Goal: Find specific page/section: Find specific page/section

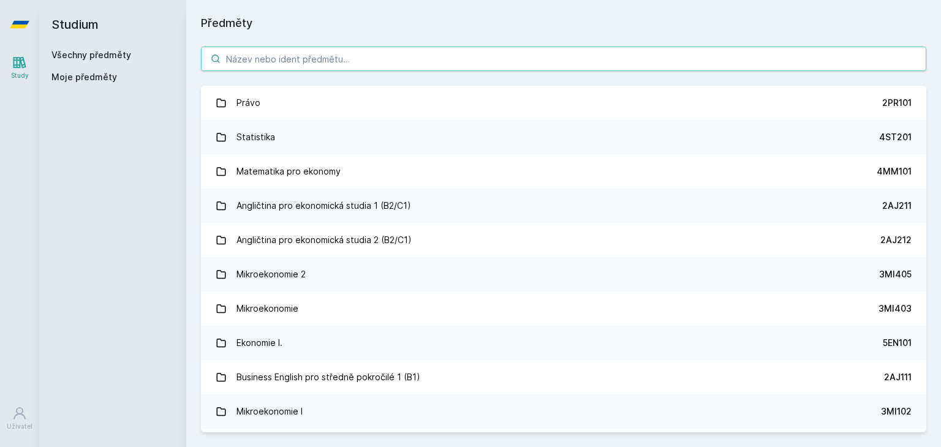
click at [313, 59] on input "search" at bounding box center [563, 59] width 725 height 24
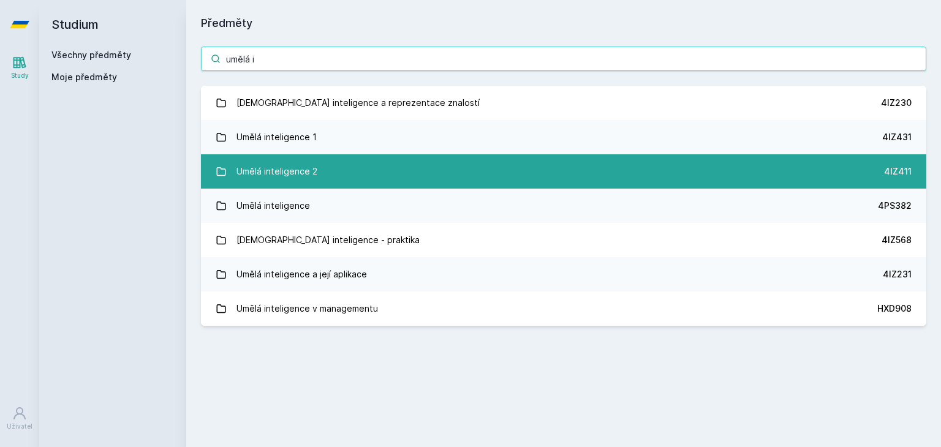
type input "umělá i"
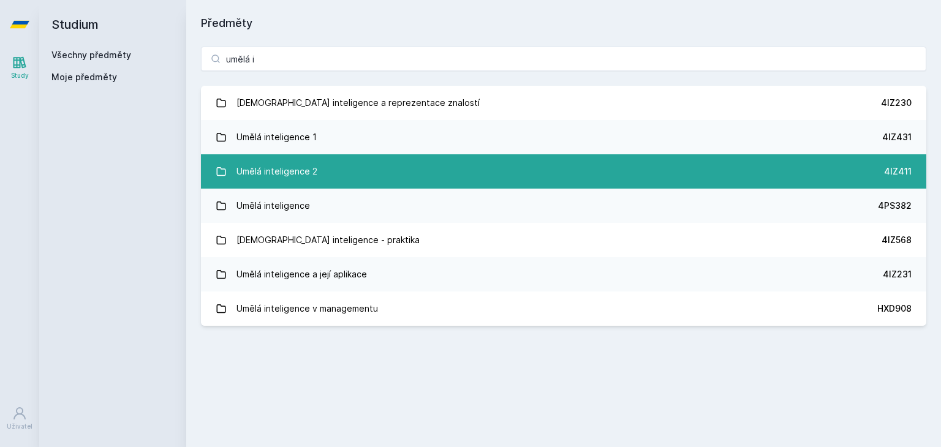
click at [292, 163] on div "Umělá inteligence 2" at bounding box center [276, 171] width 81 height 24
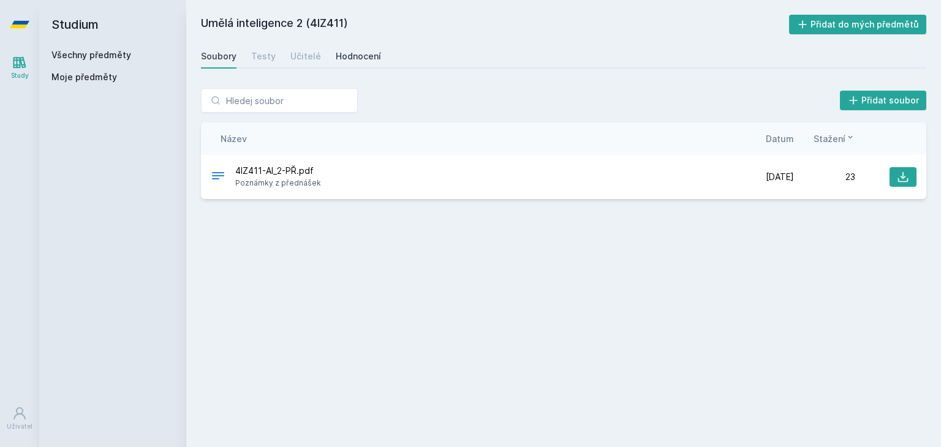
click at [360, 45] on link "Hodnocení" at bounding box center [358, 56] width 45 height 24
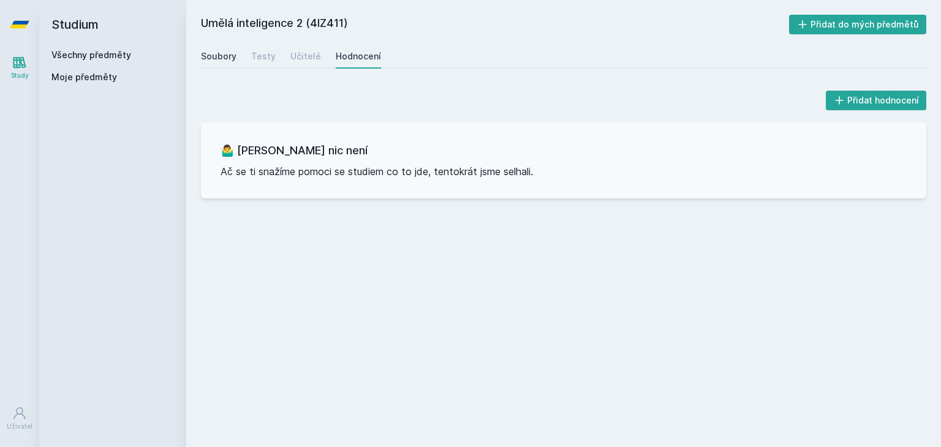
click at [218, 60] on div "Soubory" at bounding box center [219, 56] width 36 height 12
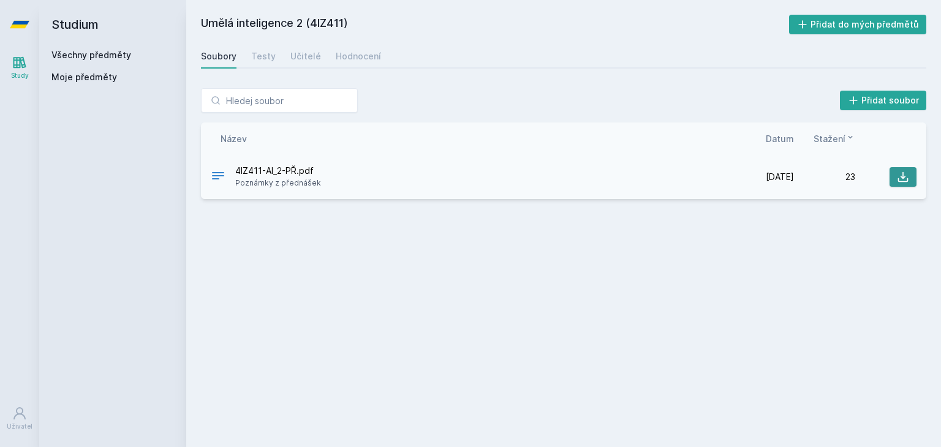
click at [898, 171] on icon at bounding box center [902, 177] width 12 height 12
